Goal: Task Accomplishment & Management: Manage account settings

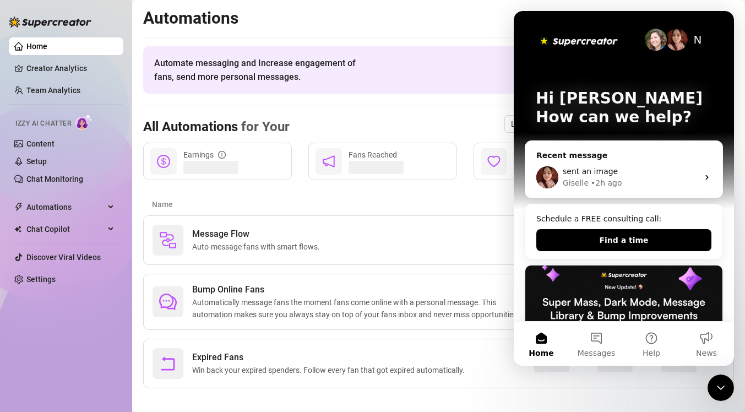
scroll to position [9, 0]
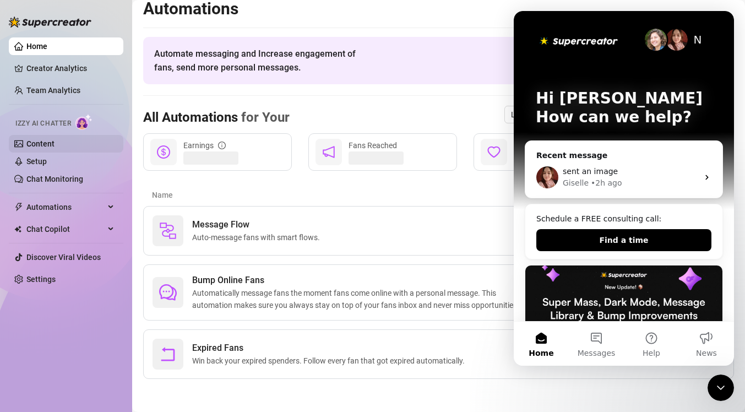
click at [52, 139] on link "Content" at bounding box center [40, 143] width 28 height 9
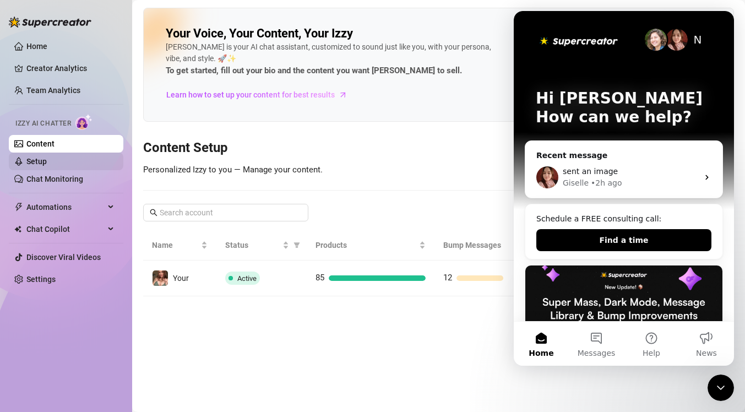
click at [47, 162] on link "Setup" at bounding box center [36, 161] width 20 height 9
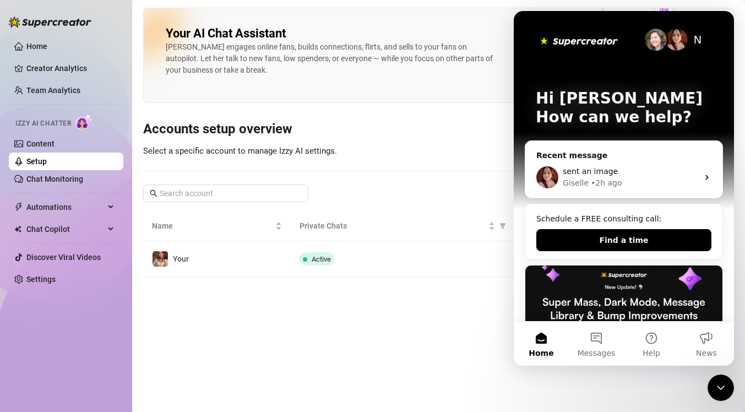
click at [468, 103] on div "Your AI Chat Assistant [PERSON_NAME] engages online fans, builds connections, f…" at bounding box center [438, 142] width 591 height 269
click at [717, 391] on icon "Close Intercom Messenger" at bounding box center [720, 387] width 13 height 13
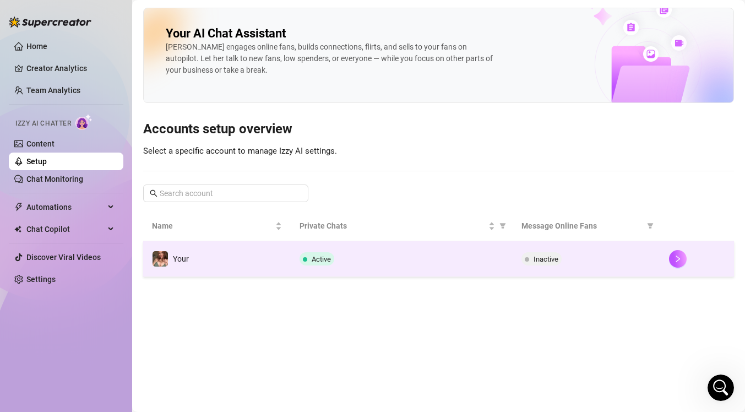
click at [519, 251] on td "Inactive" at bounding box center [586, 259] width 148 height 36
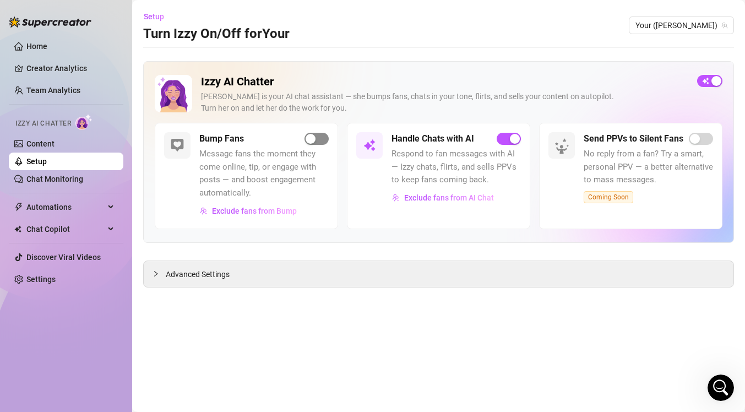
click at [312, 141] on div "button" at bounding box center [311, 139] width 10 height 10
